Goal: Task Accomplishment & Management: Use online tool/utility

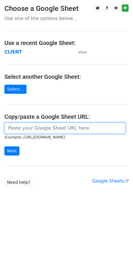
click at [27, 127] on input "url" at bounding box center [64, 128] width 121 height 11
paste input "https://docs.google.com/spreadsheets/d/1F82inknZI4Y3eM3TtPPg1zWN6jNIBAtKHFgYVmQ…"
type input "https://docs.google.com/spreadsheets/d/1F82inknZI4Y3eM3TtPPg1zWN6jNIBAtKHFgYVmQ…"
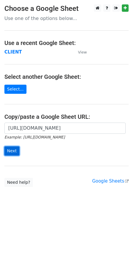
click at [7, 149] on input "Next" at bounding box center [11, 151] width 15 height 9
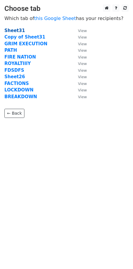
click at [15, 29] on strong "Sheet31" at bounding box center [14, 30] width 21 height 5
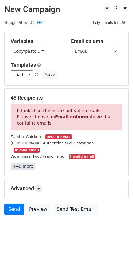
click at [16, 163] on link "+45 more" at bounding box center [23, 166] width 25 height 7
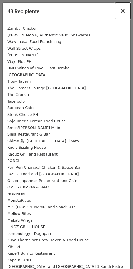
click at [120, 11] on span "×" at bounding box center [123, 11] width 6 height 8
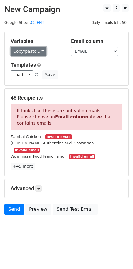
click at [29, 52] on link "Copy/paste..." at bounding box center [29, 51] width 36 height 9
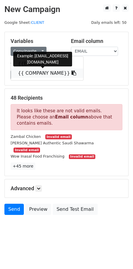
click at [31, 72] on link "{{ COMPANY NAME}}" at bounding box center [47, 73] width 72 height 9
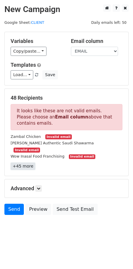
click at [23, 163] on link "+45 more" at bounding box center [23, 166] width 25 height 7
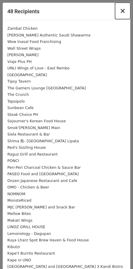
click at [120, 10] on span "×" at bounding box center [123, 11] width 6 height 8
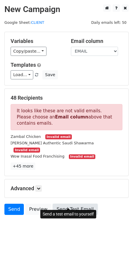
click at [69, 206] on link "Send Test Email" at bounding box center [75, 209] width 45 height 11
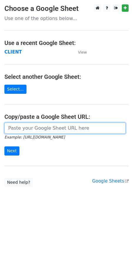
click at [43, 127] on input "url" at bounding box center [64, 128] width 121 height 11
paste input "https://docs.google.com/spreadsheets/d/1F82inknZI4Y3eM3TtPPg1zWN6jNIBAtKHFgYVmQ…"
type input "https://docs.google.com/spreadsheets/d/1F82inknZI4Y3eM3TtPPg1zWN6jNIBAtKHFgYVmQ…"
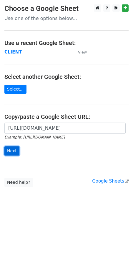
click at [16, 150] on input "Next" at bounding box center [11, 151] width 15 height 9
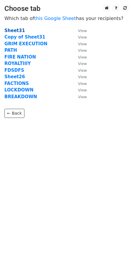
click at [13, 29] on strong "Sheet31" at bounding box center [14, 30] width 21 height 5
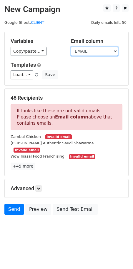
click at [92, 52] on select "EMAIL COMPANY NAME" at bounding box center [94, 51] width 47 height 9
select select "COMPANY NAME"
click at [71, 47] on select "EMAIL COMPANY NAME" at bounding box center [94, 51] width 47 height 9
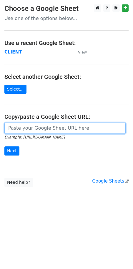
click at [38, 131] on input "url" at bounding box center [64, 128] width 121 height 11
paste input "[URL][DOMAIN_NAME]"
type input "https://docs.google.com/spreadsheets/d/1F82inknZI4Y3eM3TtPPg1zWN6jNIBAtKHFgYVmQ…"
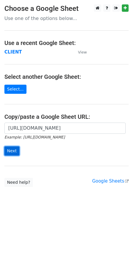
click at [13, 152] on input "Next" at bounding box center [11, 151] width 15 height 9
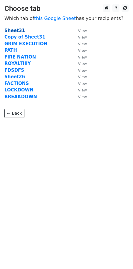
click at [11, 29] on strong "Sheet31" at bounding box center [14, 30] width 21 height 5
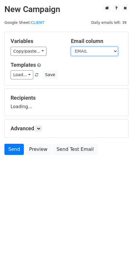
click at [95, 48] on select "EMAIL COMPANY NAME" at bounding box center [94, 51] width 47 height 9
click at [89, 74] on div "Load... No templates saved Save" at bounding box center [66, 74] width 121 height 9
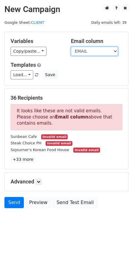
click at [88, 52] on select "EMAIL COMPANY NAME" at bounding box center [94, 51] width 47 height 9
select select "COMPANY NAME"
click at [71, 47] on select "EMAIL COMPANY NAME" at bounding box center [94, 51] width 47 height 9
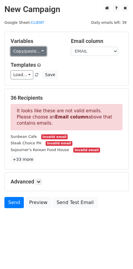
click at [33, 54] on link "Copy/paste..." at bounding box center [29, 51] width 36 height 9
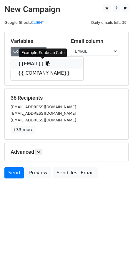
click at [46, 64] on icon at bounding box center [48, 63] width 5 height 5
